Goal: Find specific page/section: Find specific page/section

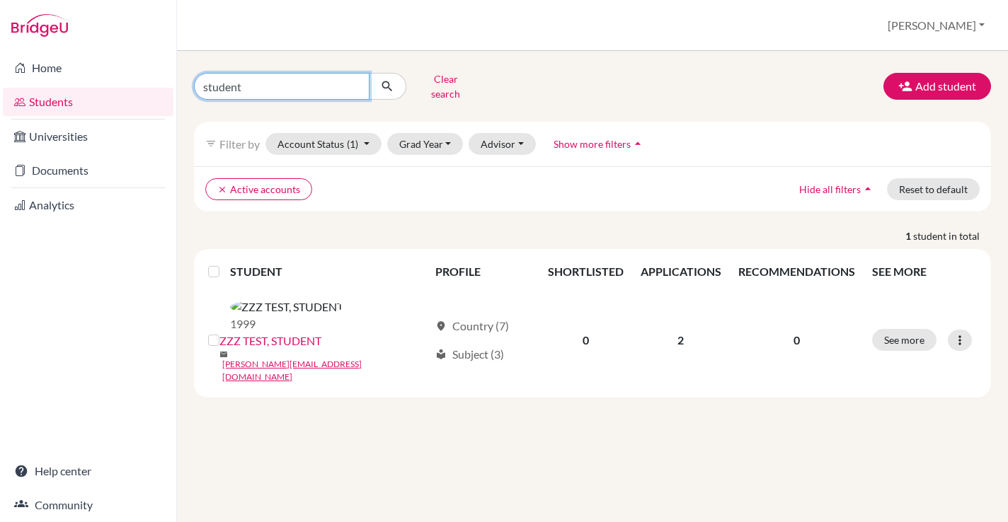
click at [223, 82] on input "student" at bounding box center [282, 86] width 176 height 27
type input "[PERSON_NAME]"
click button "submit" at bounding box center [388, 86] width 38 height 27
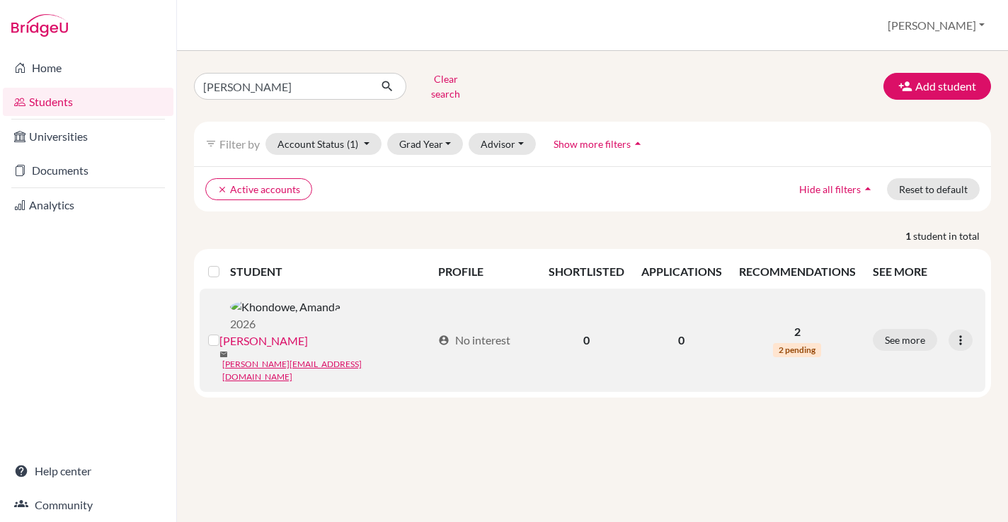
click at [304, 333] on link "[PERSON_NAME]" at bounding box center [263, 341] width 88 height 17
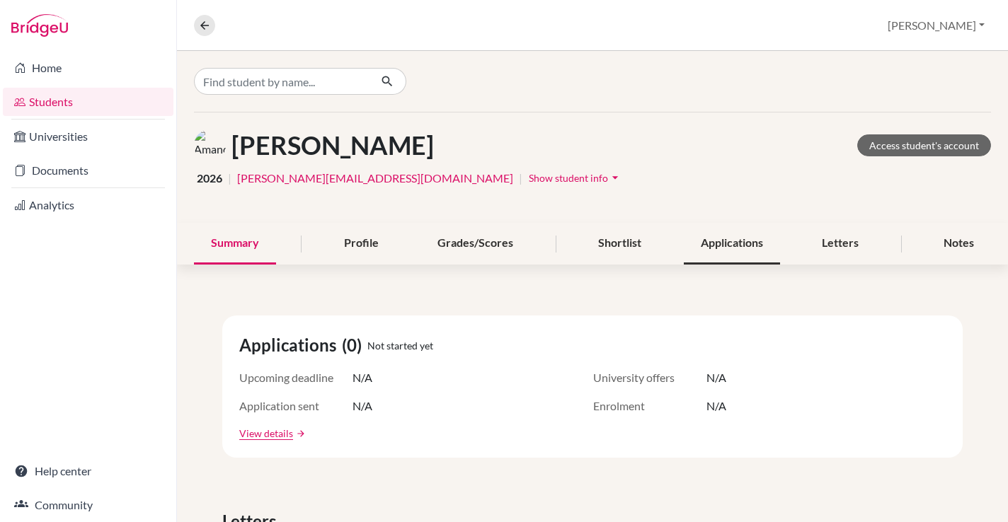
click at [752, 236] on div "Applications" at bounding box center [732, 244] width 96 height 42
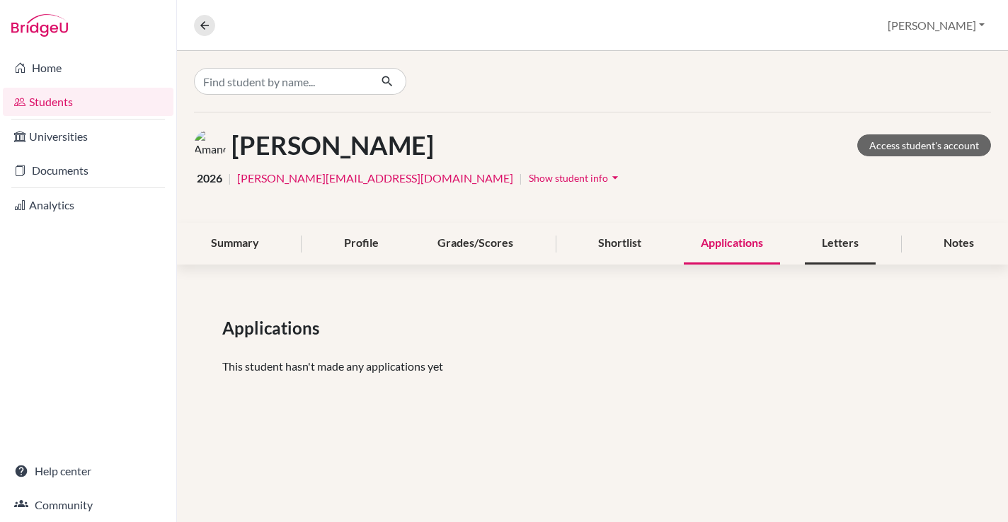
click at [847, 246] on div "Letters" at bounding box center [840, 244] width 71 height 42
